Goal: Information Seeking & Learning: Learn about a topic

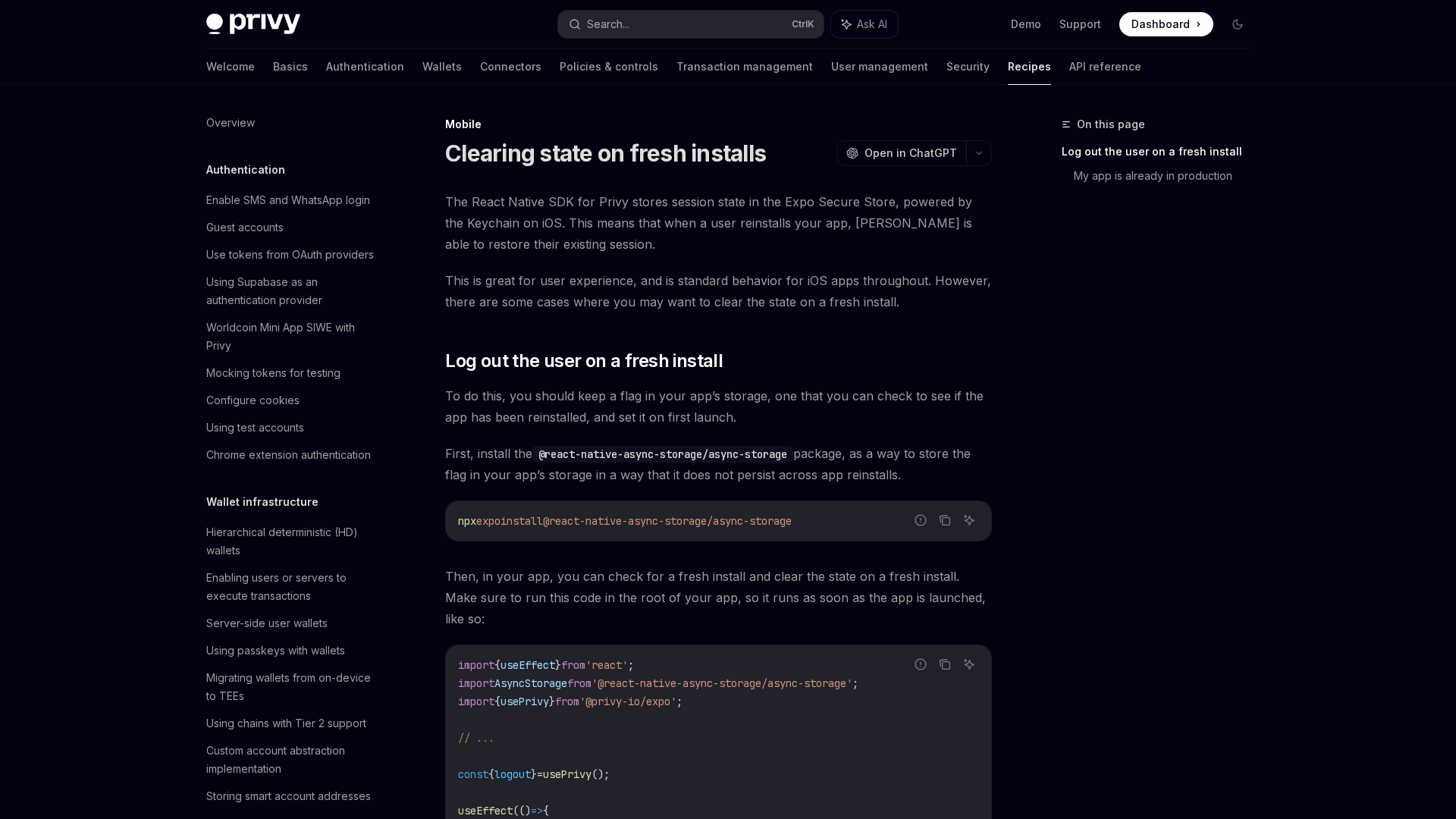
scroll to position [1572, 0]
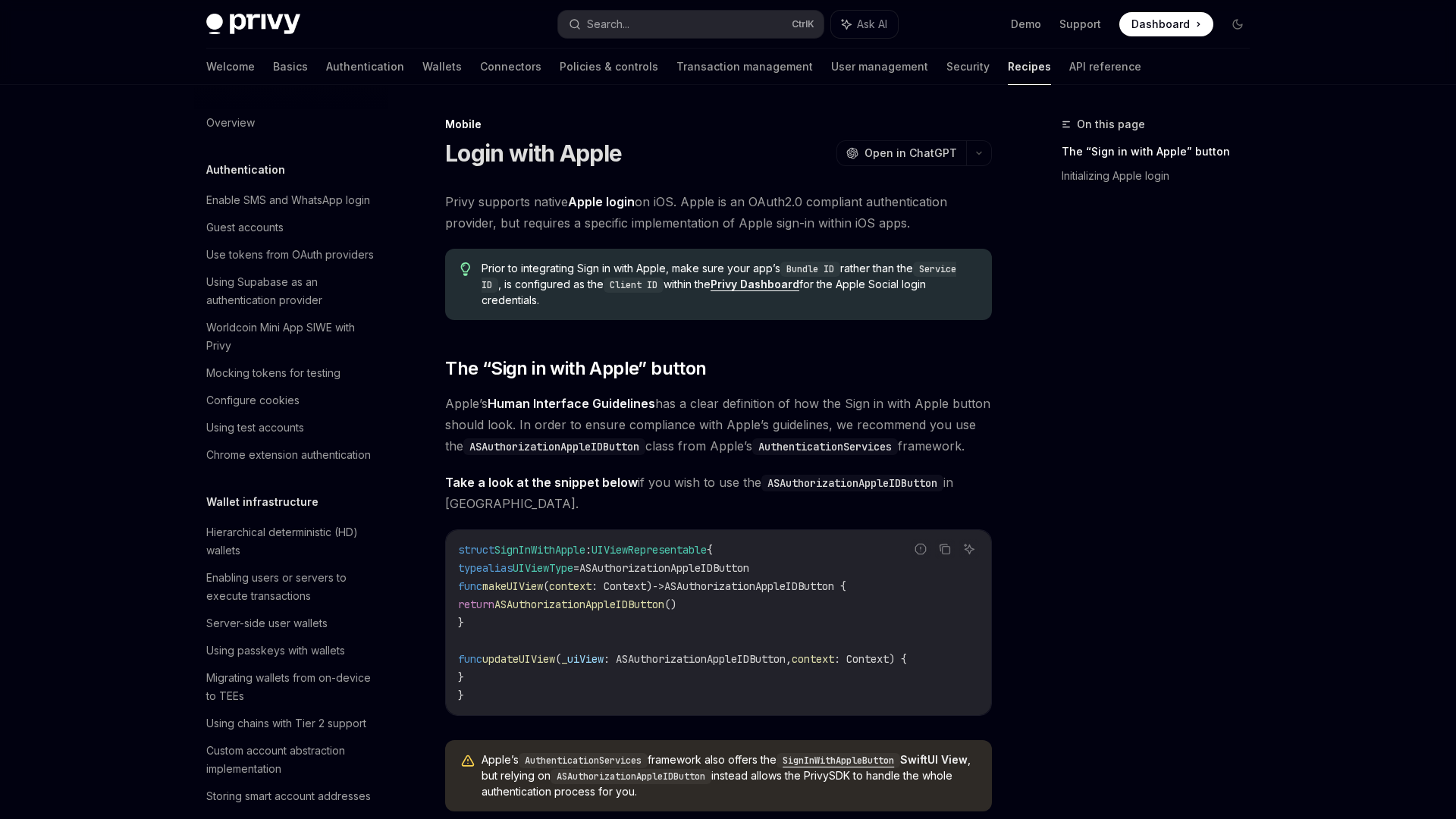
scroll to position [1499, 0]
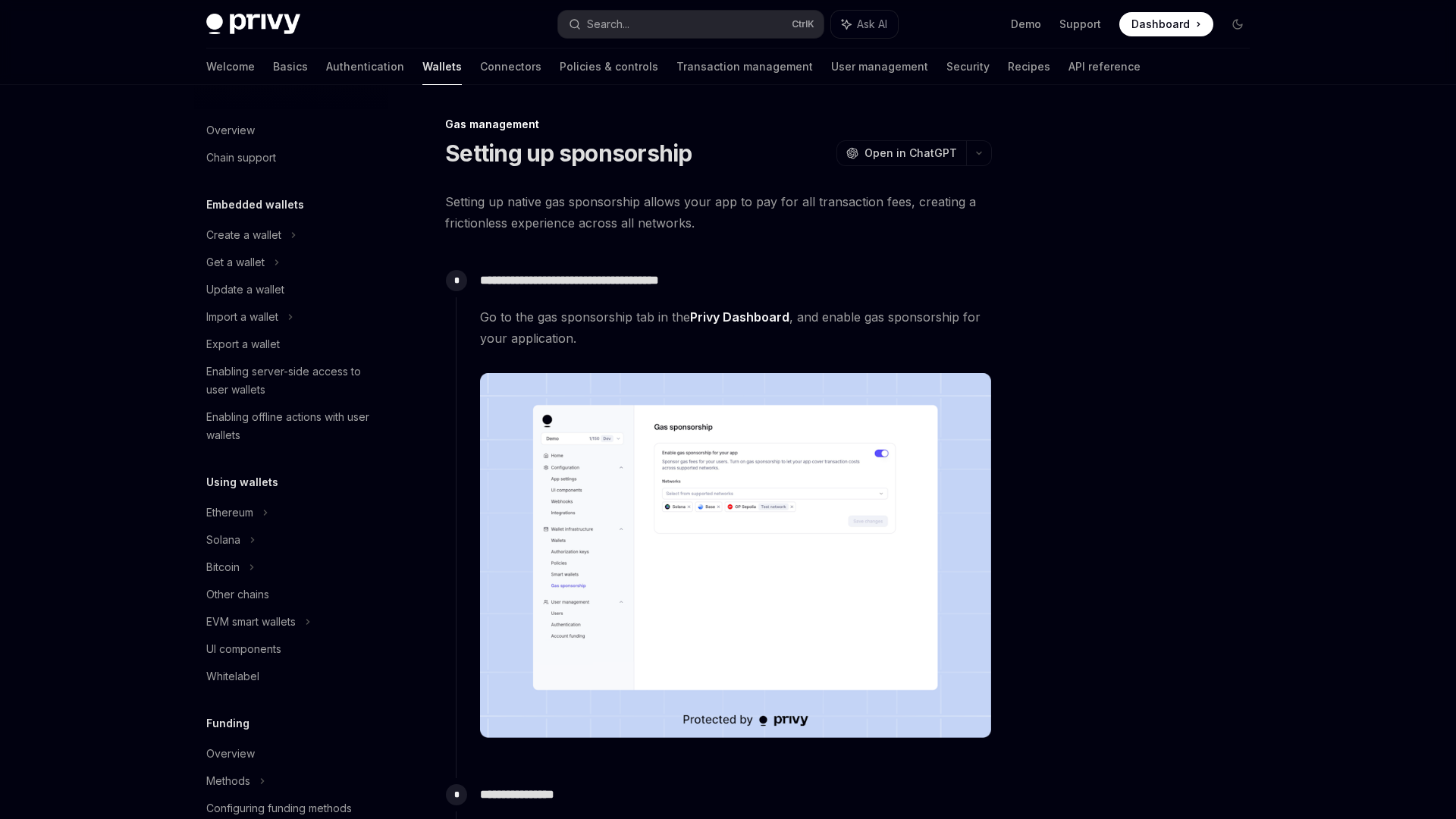
scroll to position [484, 0]
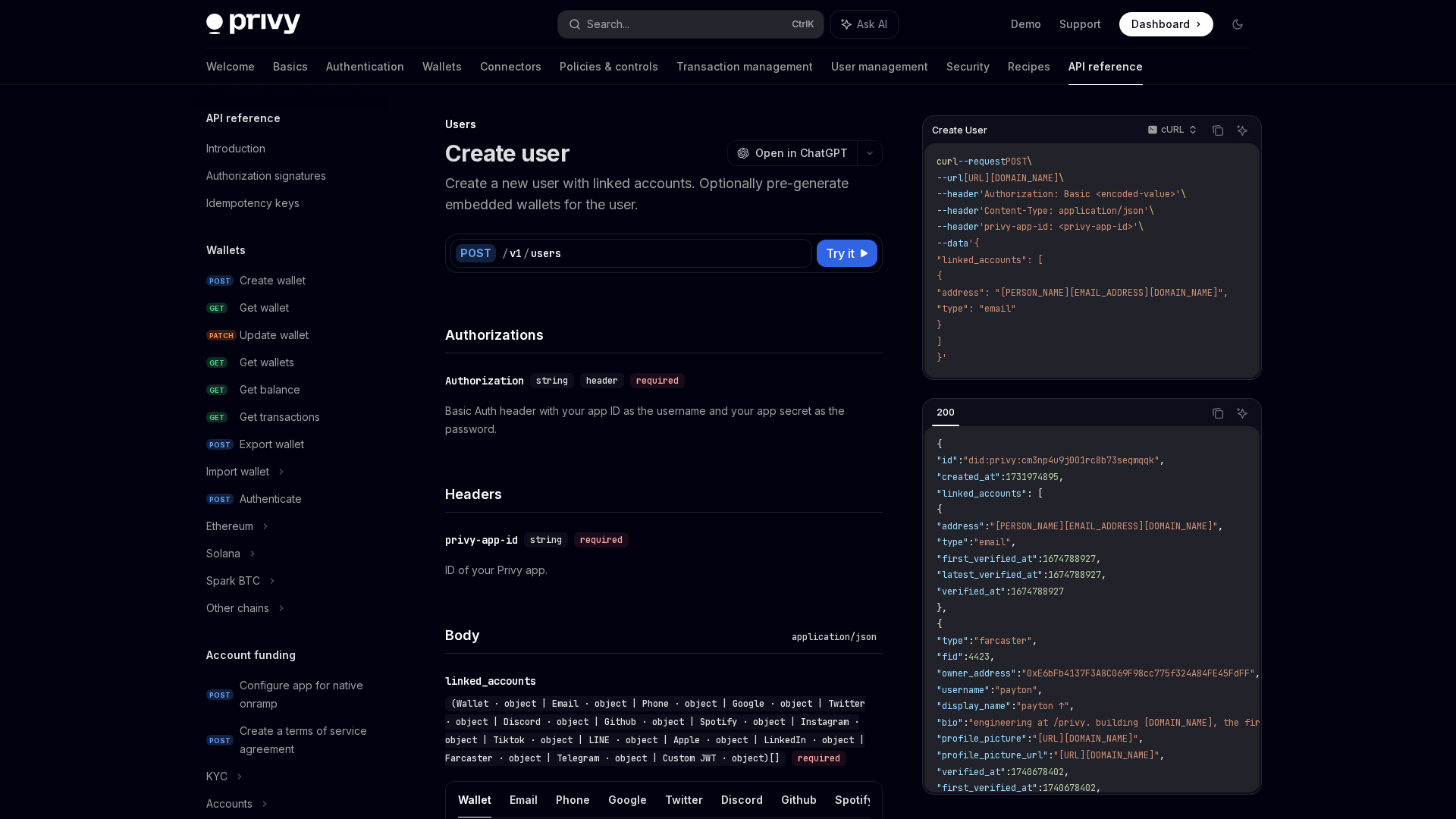
scroll to position [775, 0]
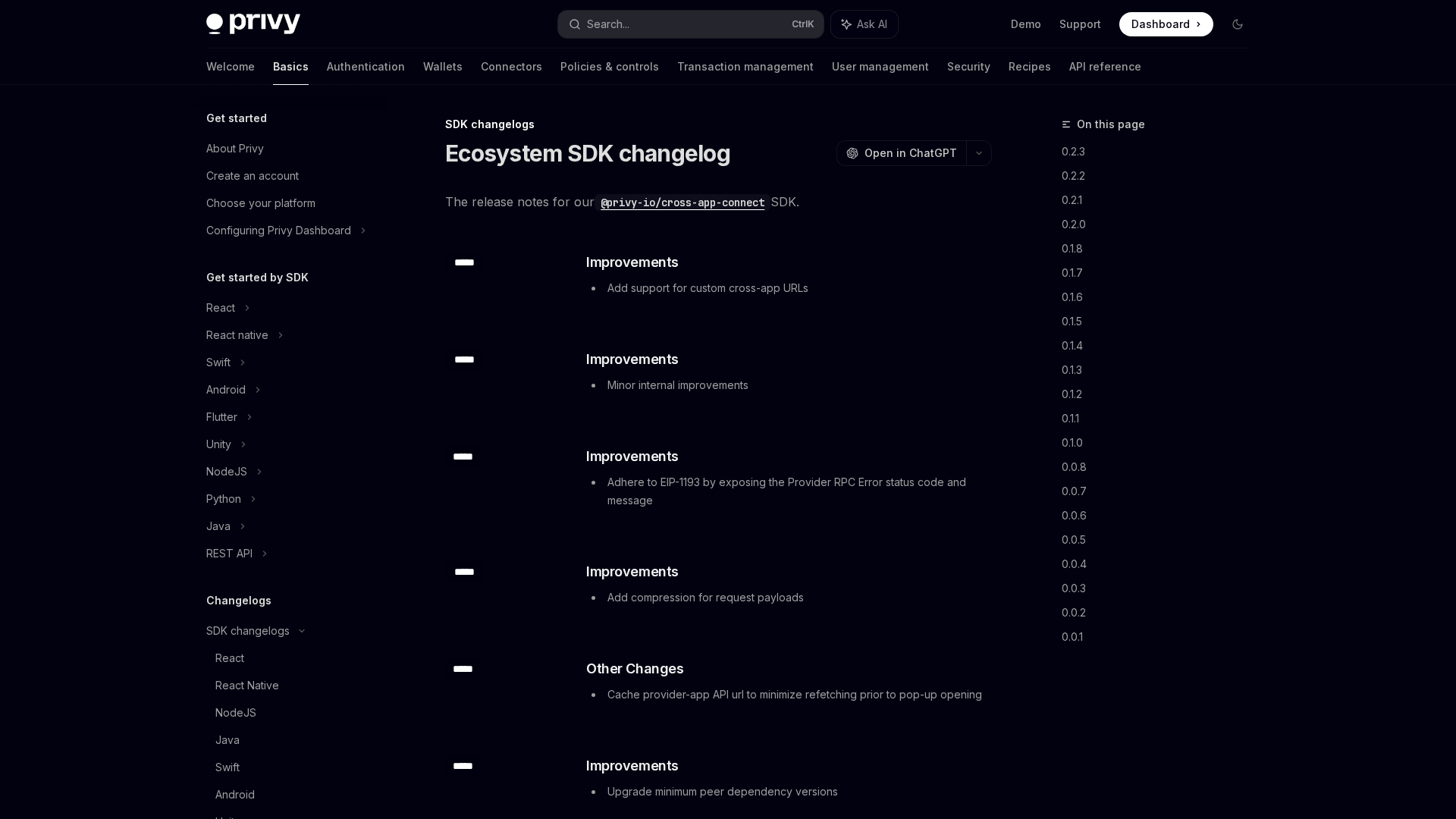
scroll to position [315, 0]
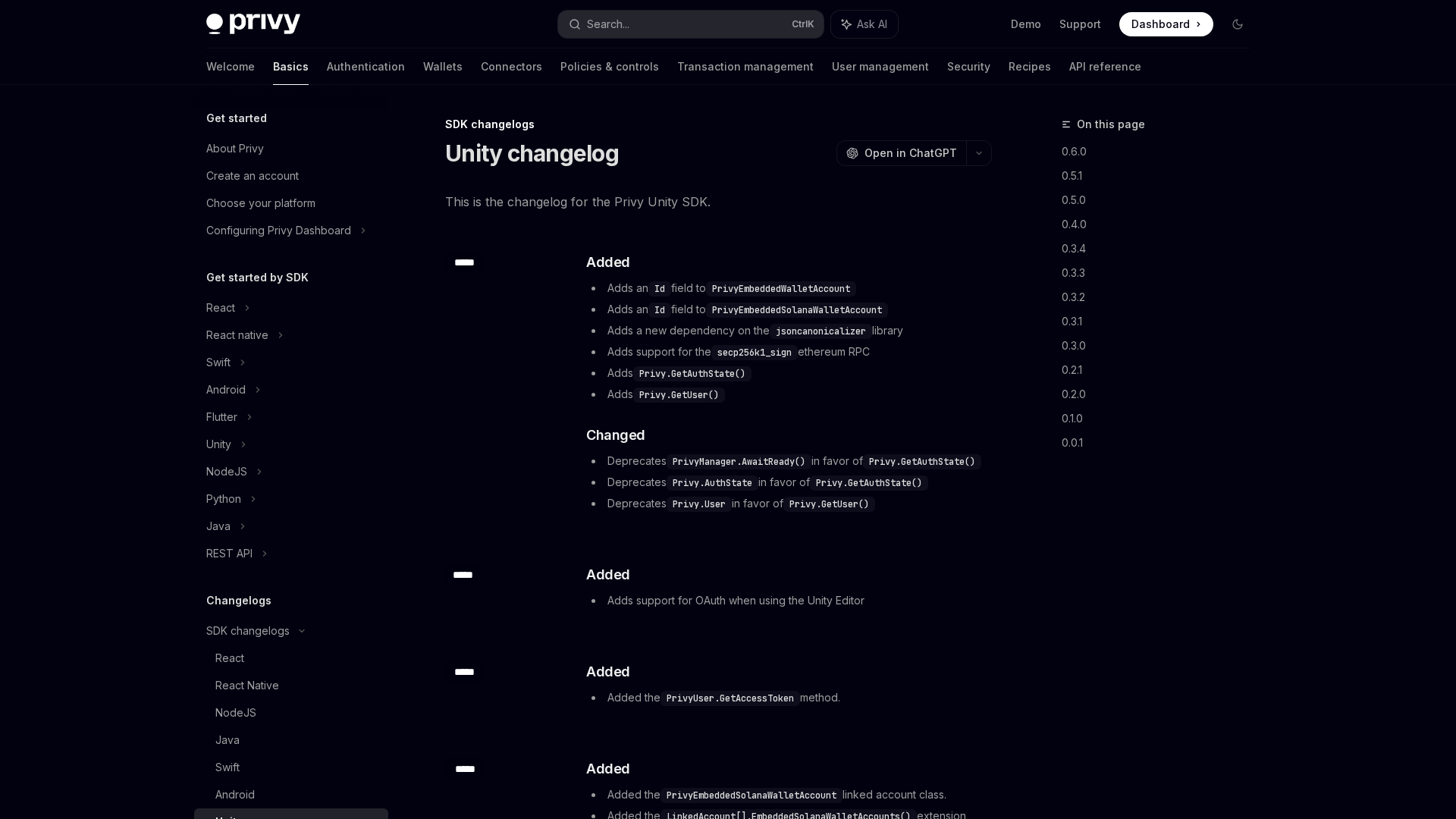
scroll to position [315, 0]
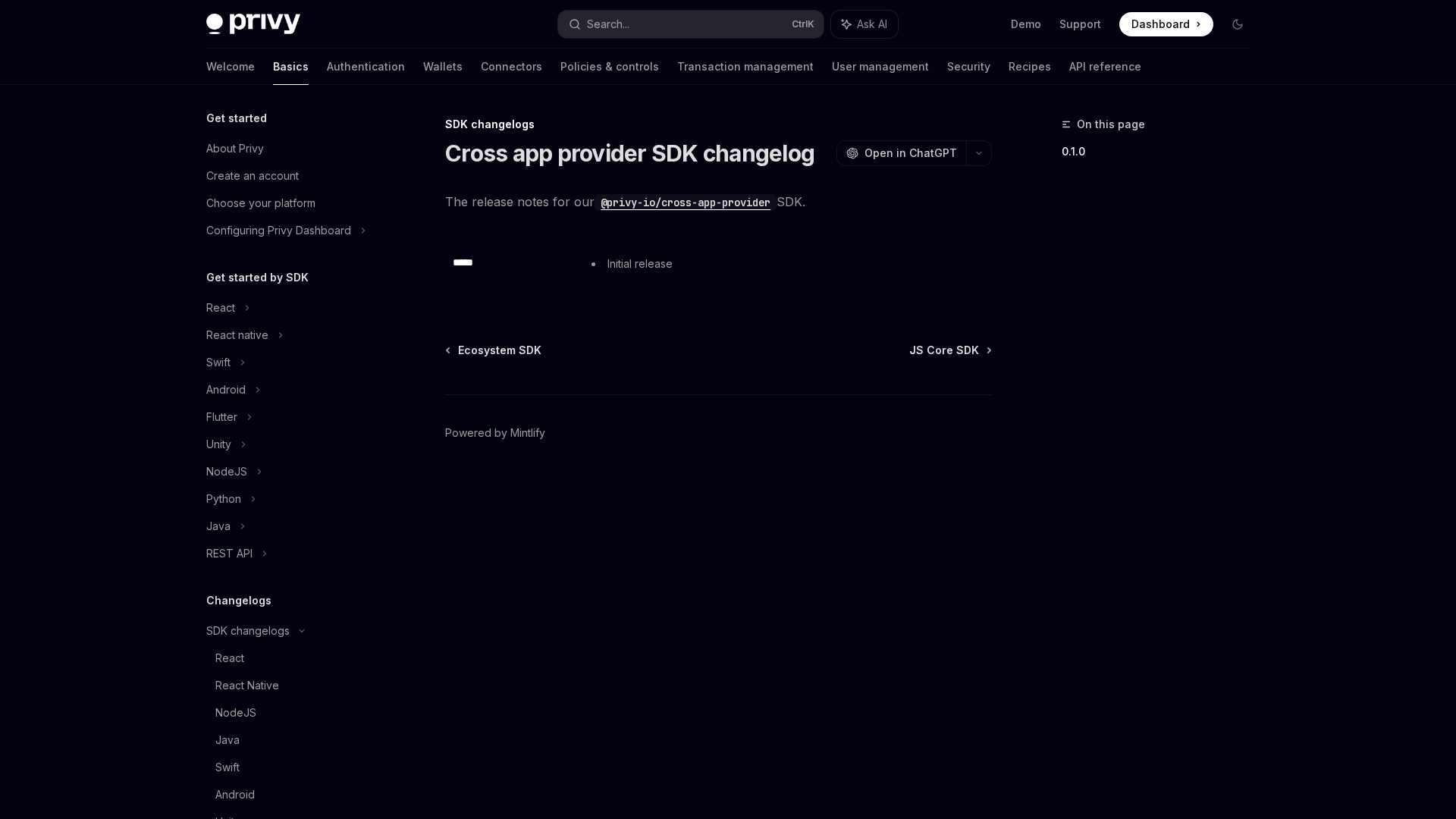
scroll to position [315, 0]
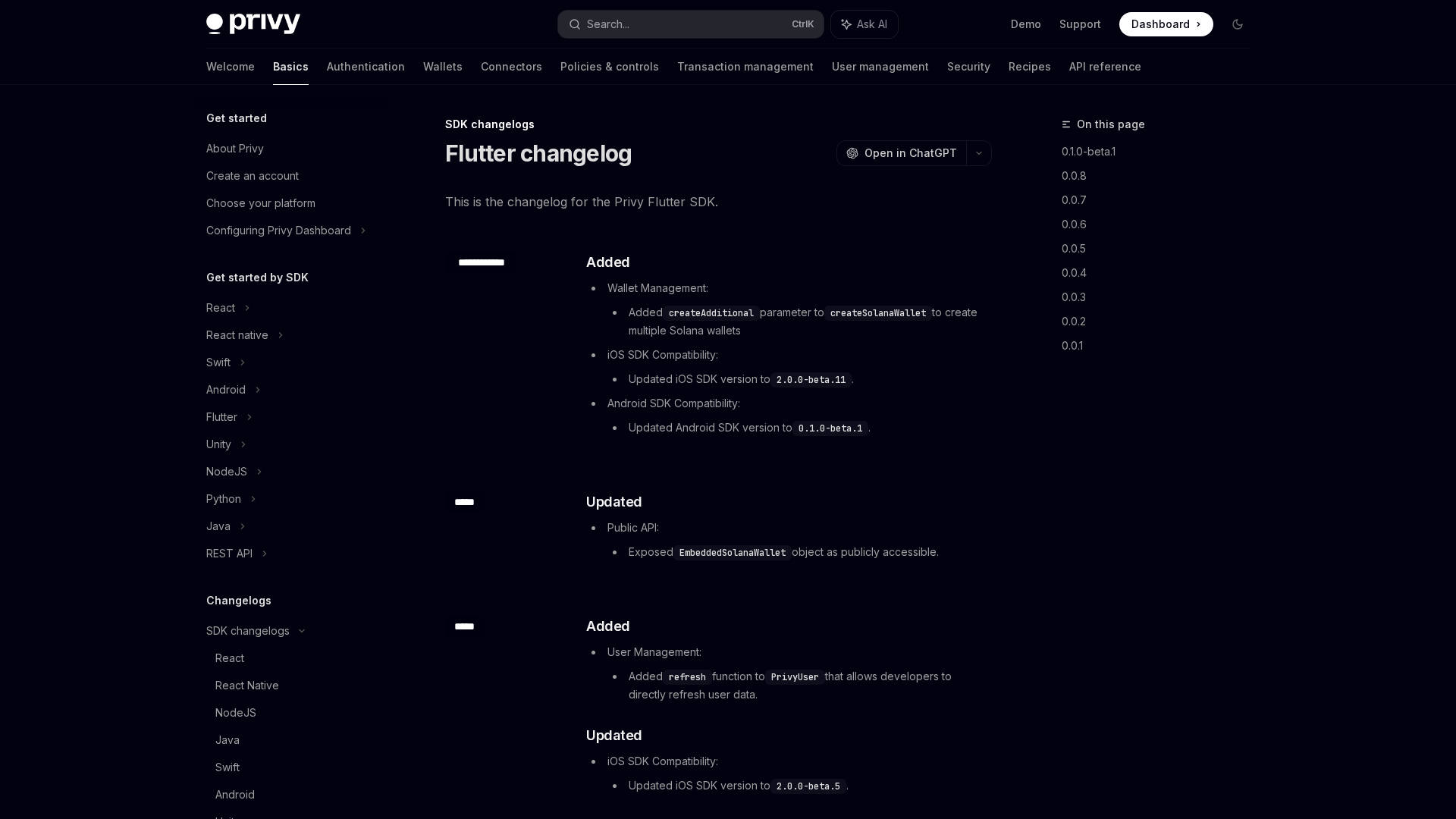
scroll to position [315, 0]
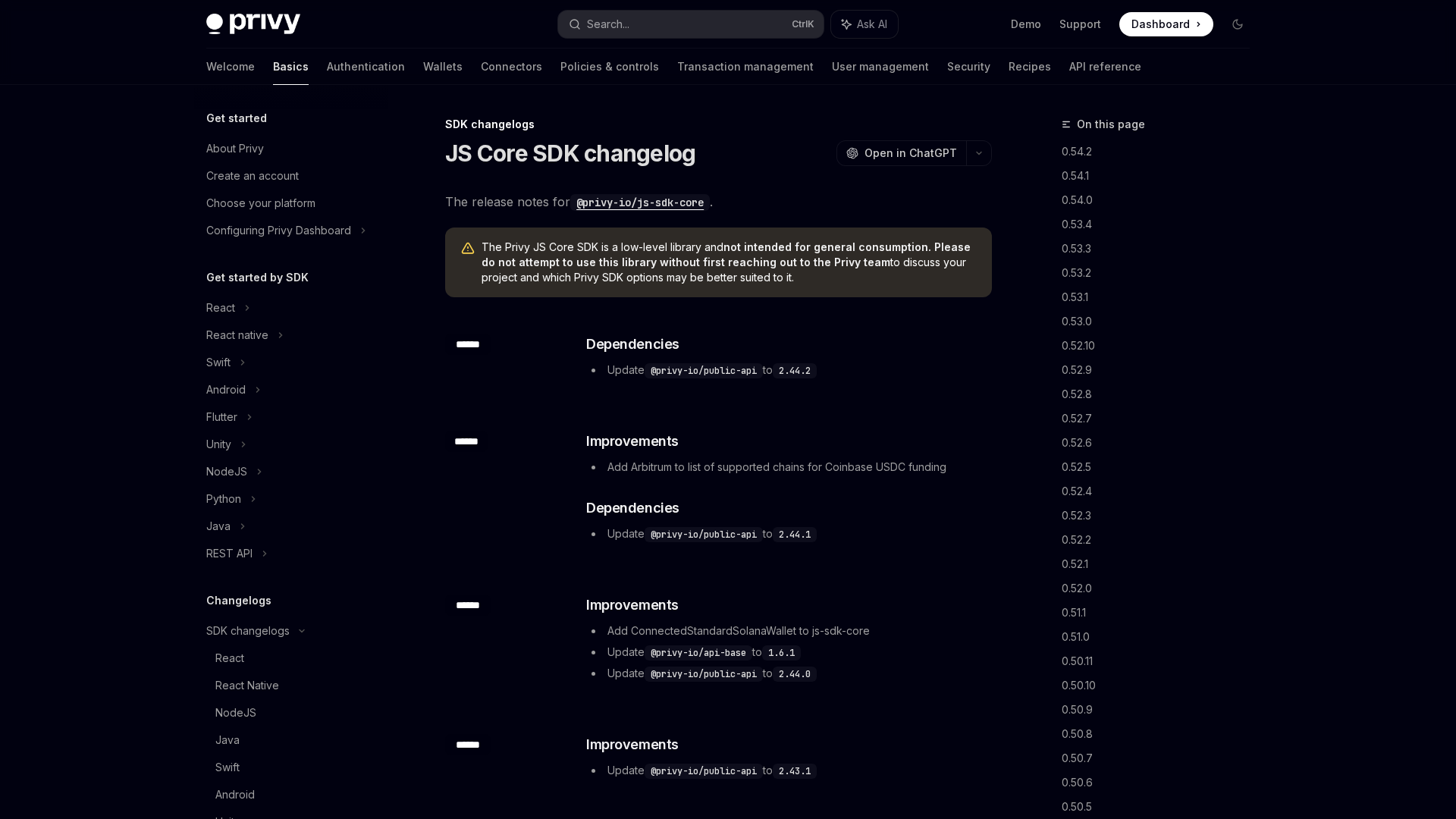
scroll to position [315, 0]
